Goal: Navigation & Orientation: Find specific page/section

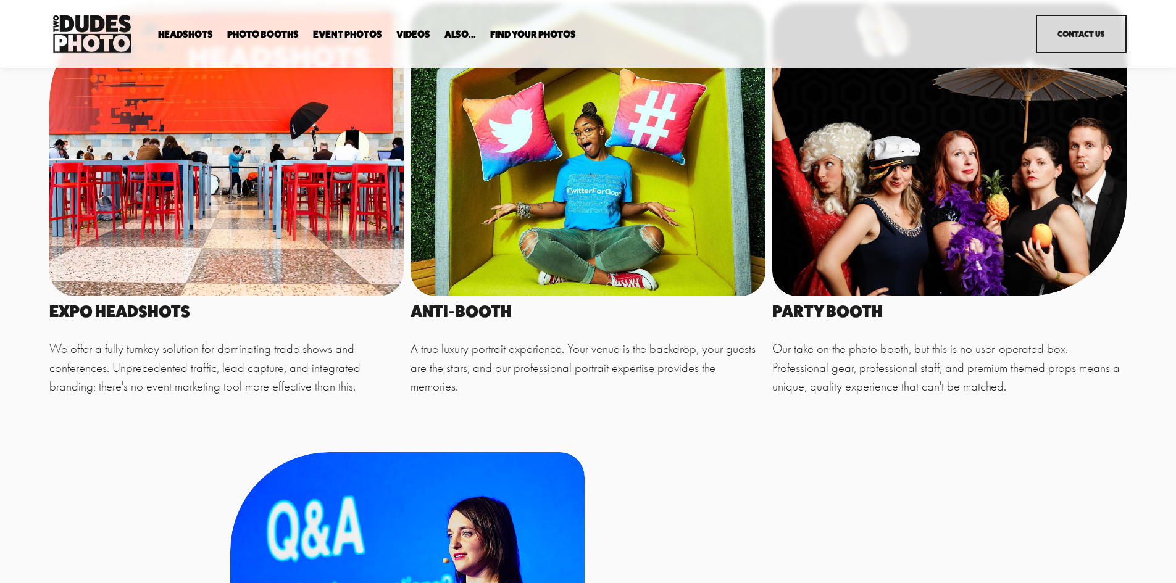
scroll to position [556, 0]
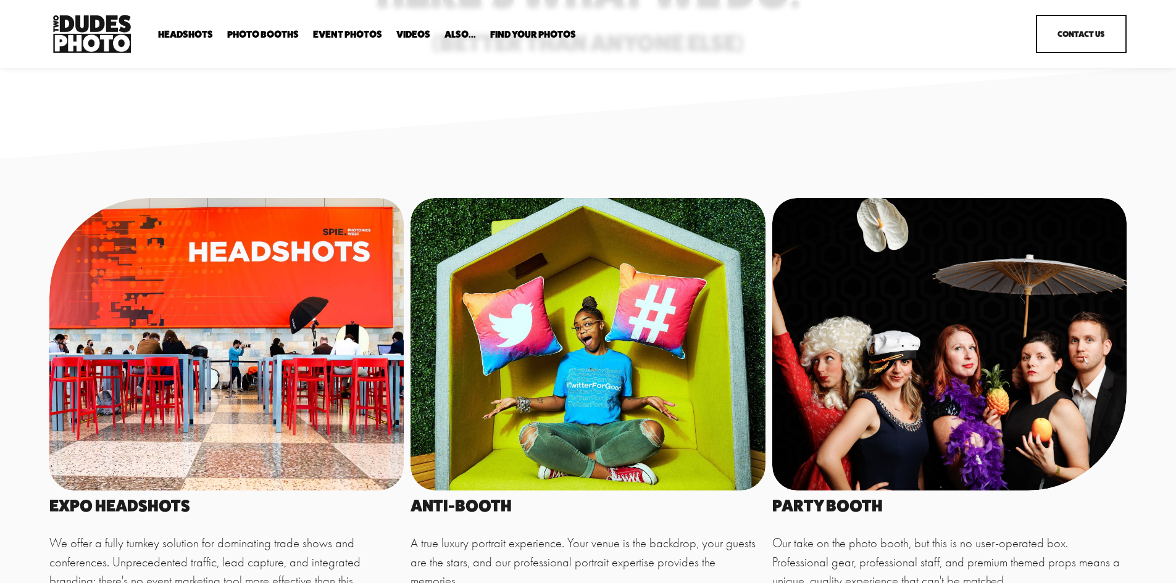
click at [0, 0] on span "Anti Booth" at bounding box center [0, 0] width 0 height 0
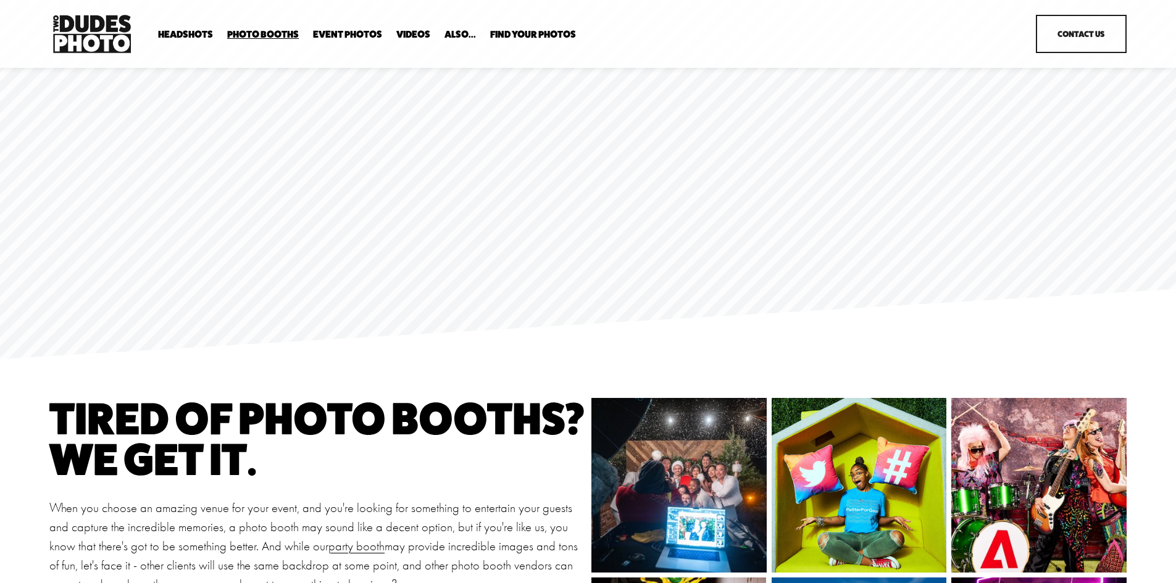
click at [334, 33] on link "Event Photos" at bounding box center [347, 35] width 69 height 12
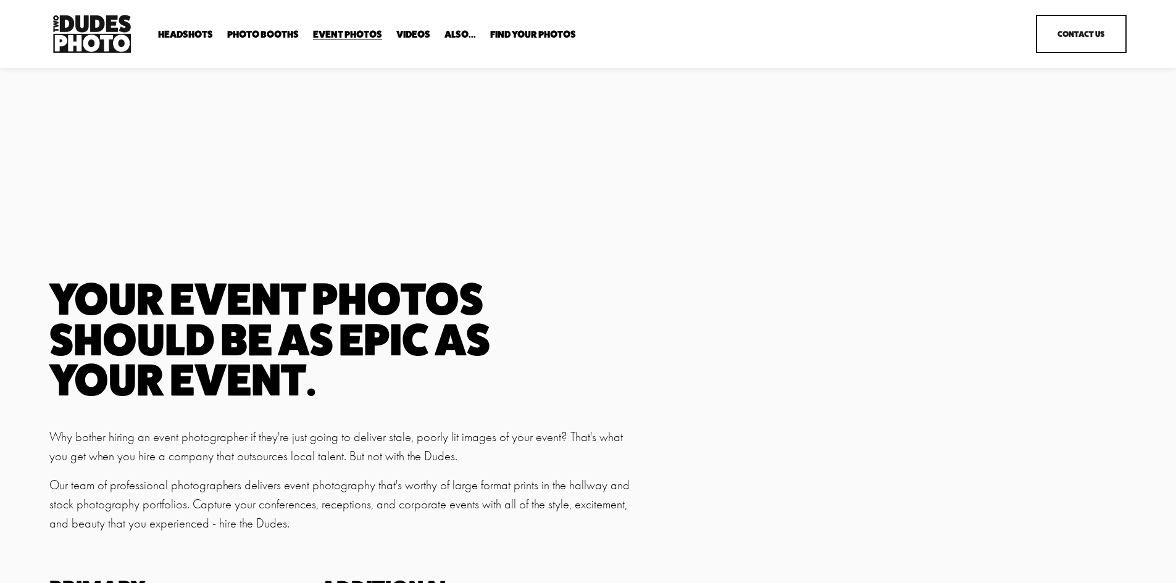
click at [278, 33] on span "Photo Booths" at bounding box center [263, 35] width 72 height 10
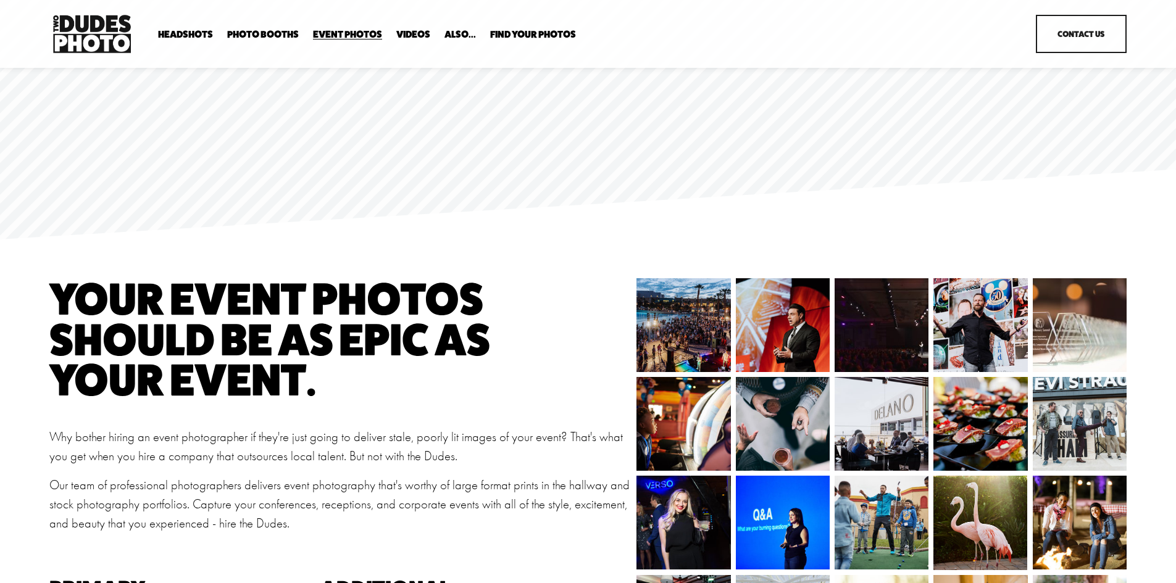
click at [0, 0] on span "Overhead Booth" at bounding box center [0, 0] width 0 height 0
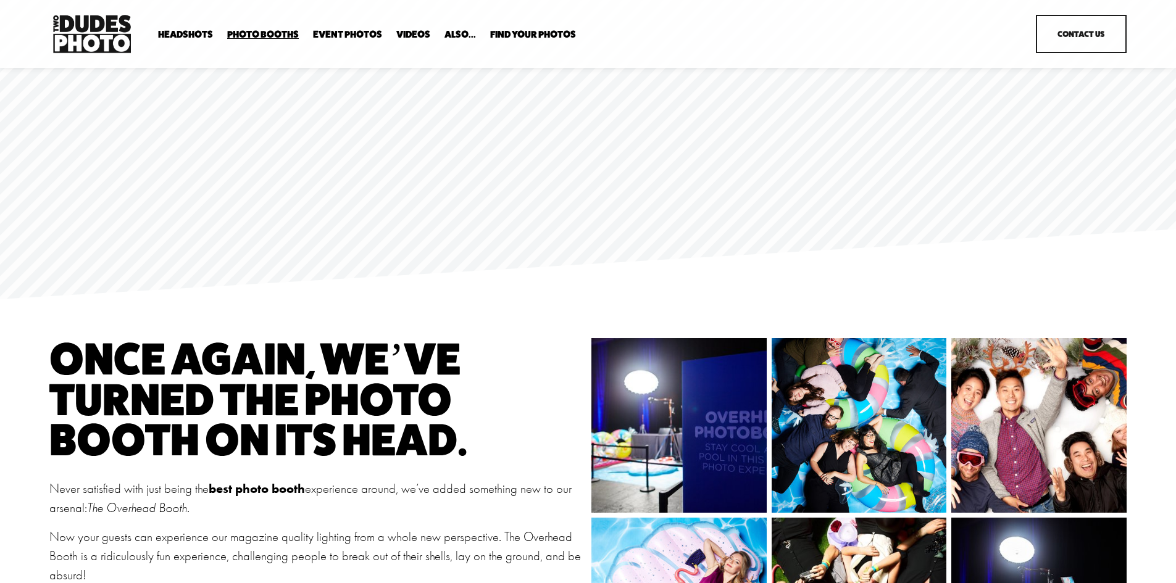
click at [0, 0] on span "Party Booth" at bounding box center [0, 0] width 0 height 0
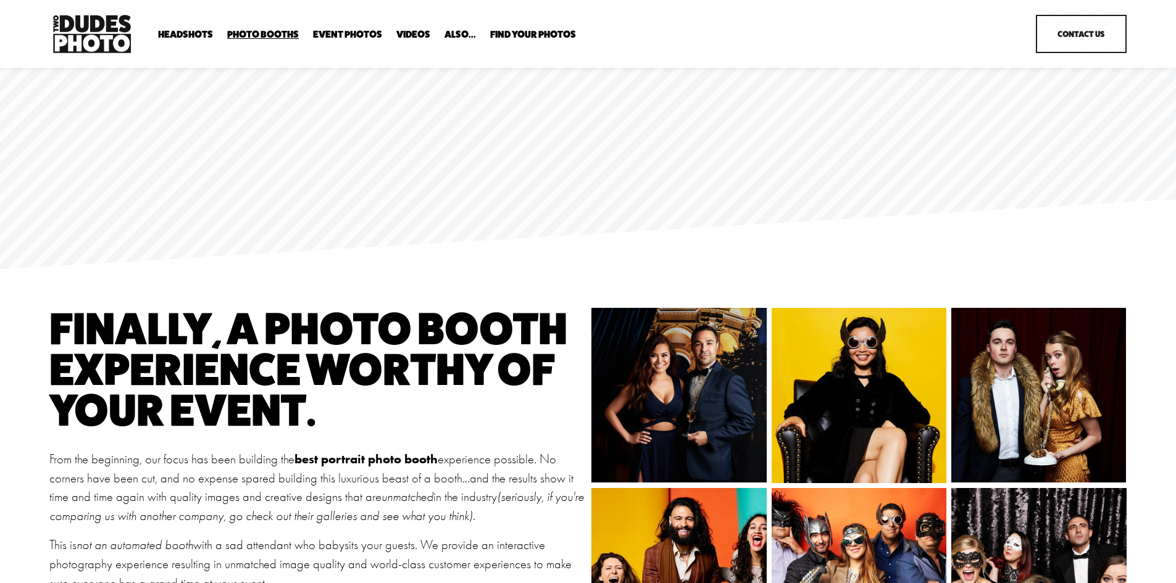
click at [0, 0] on span "Anti Booth" at bounding box center [0, 0] width 0 height 0
